Goal: Use online tool/utility: Utilize a website feature to perform a specific function

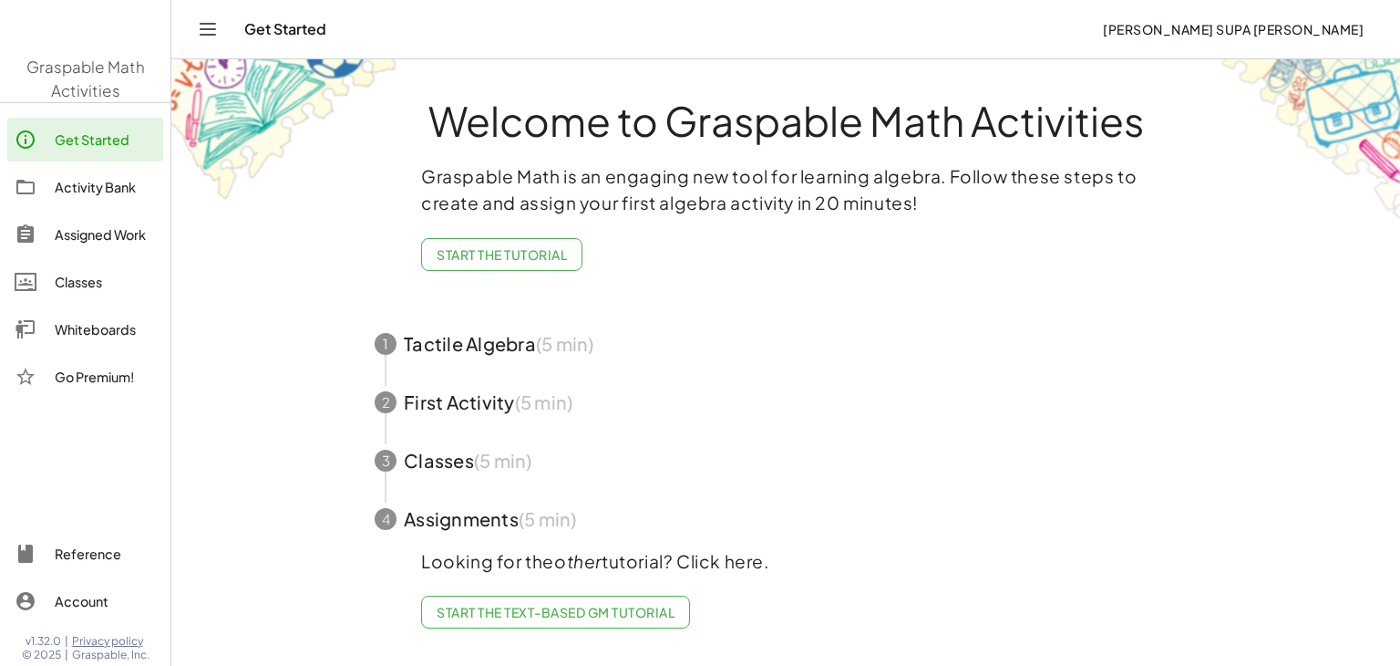
click at [1180, 25] on button "[PERSON_NAME] SUPA [PERSON_NAME]" at bounding box center [1234, 29] width 290 height 33
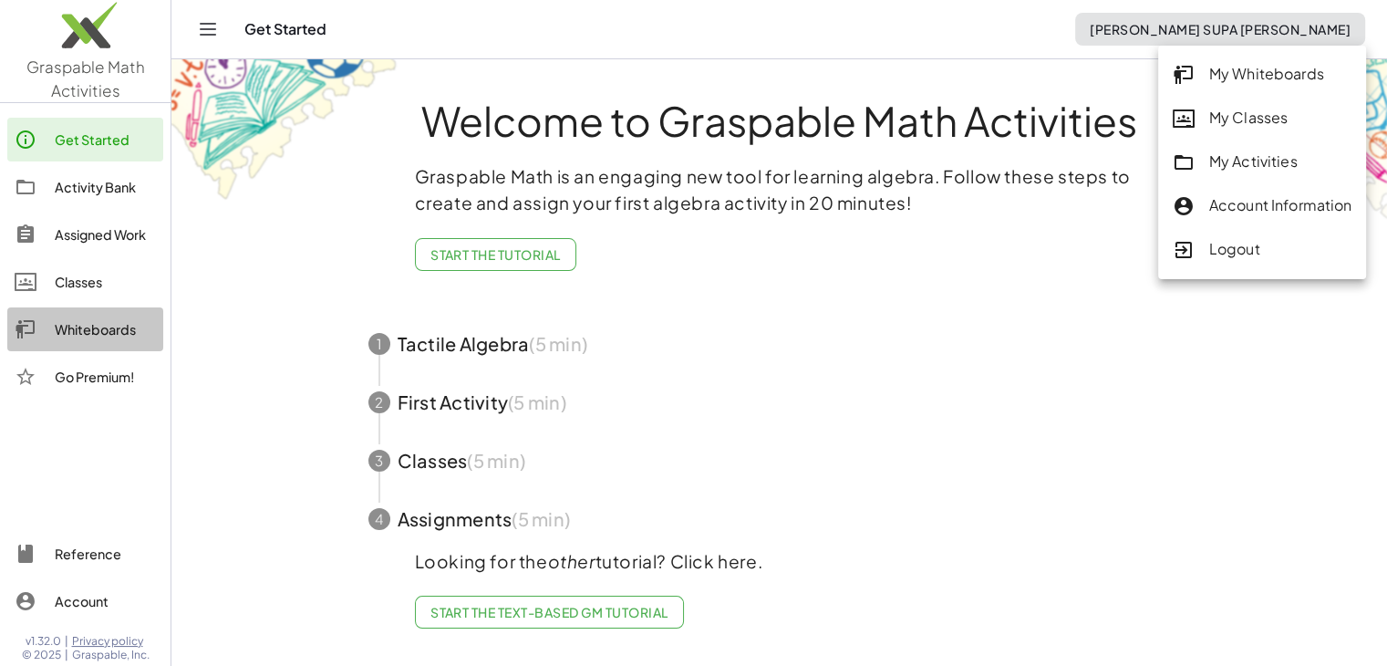
click at [57, 333] on div "Whiteboards" at bounding box center [105, 329] width 101 height 22
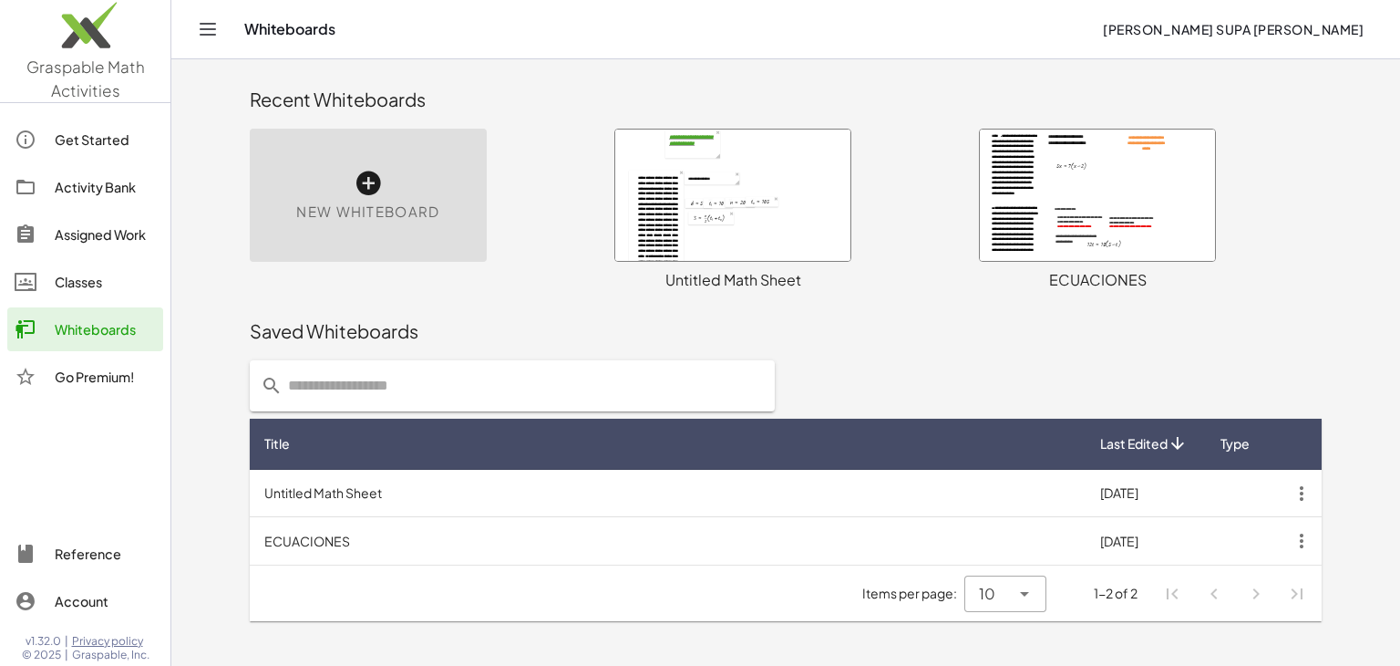
click at [670, 188] on div at bounding box center [732, 194] width 235 height 131
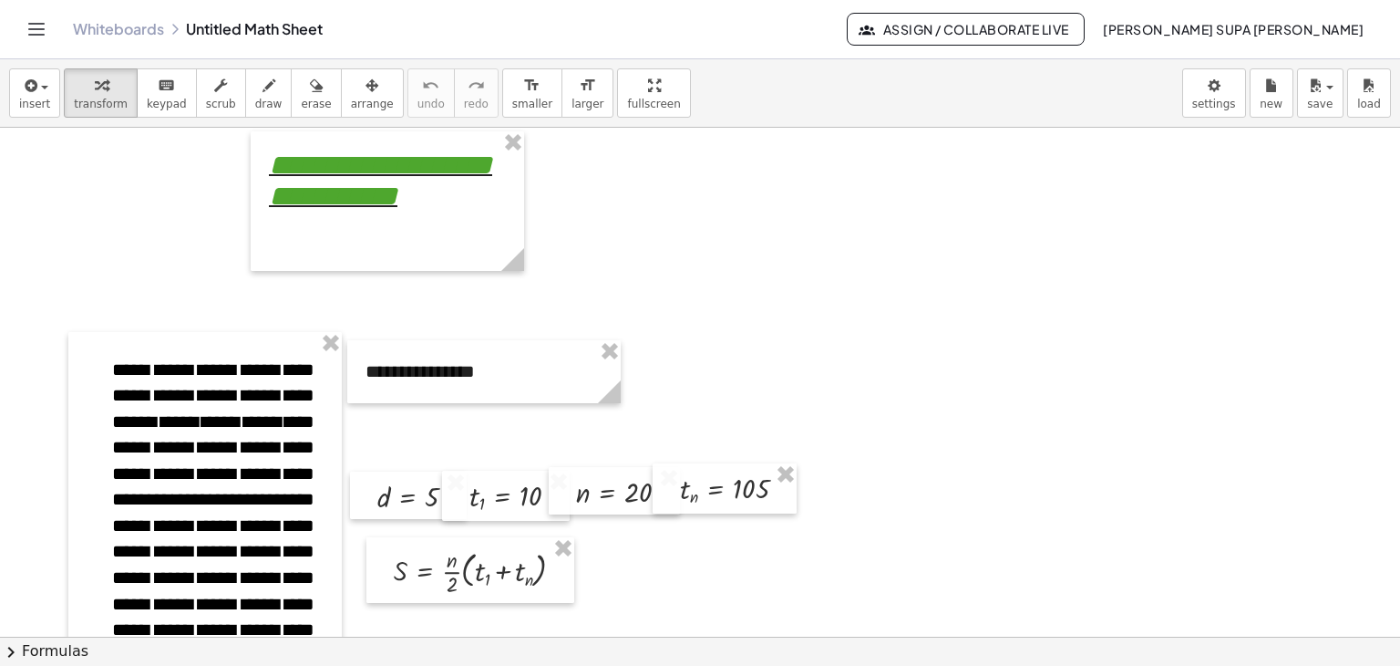
click at [88, 99] on span "transform" at bounding box center [101, 104] width 54 height 13
